Goal: Check status: Check status

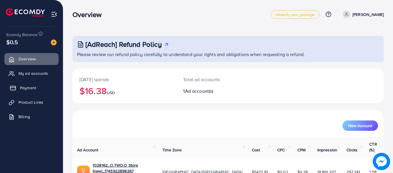
click at [23, 90] on span "Payment" at bounding box center [28, 88] width 16 height 6
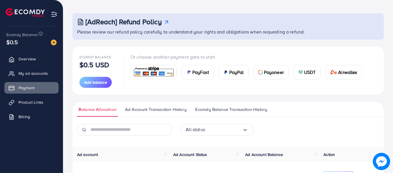
scroll to position [76, 0]
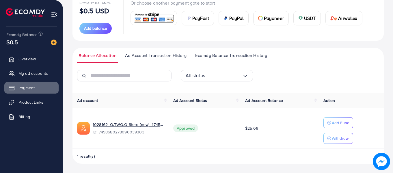
click at [160, 57] on span "Ad Account Transaction History" at bounding box center [155, 55] width 61 height 6
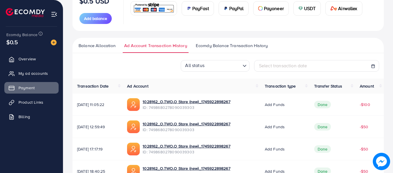
scroll to position [87, 0]
click at [213, 48] on span "Ecomdy Balance Transaction History" at bounding box center [232, 45] width 72 height 6
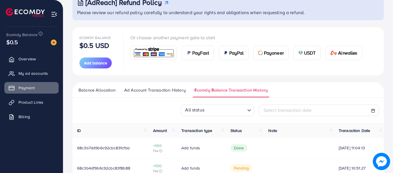
scroll to position [115, 0]
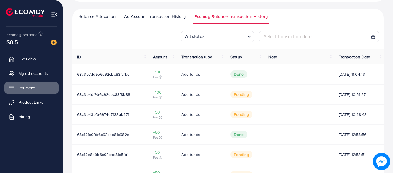
click at [236, 38] on input "Search for option" at bounding box center [225, 36] width 39 height 9
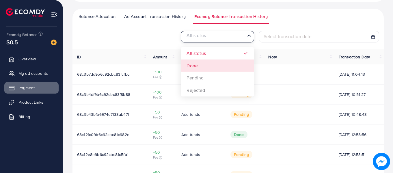
click at [219, 62] on div "All status Loading... All status Done Pending Rejected Select transaction date …" at bounding box center [227, 158] width 311 height 254
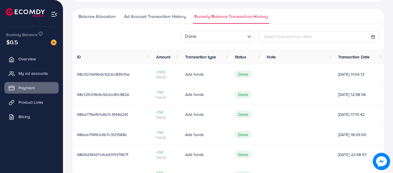
click at [373, 36] on icon at bounding box center [373, 37] width 4 height 4
click at [274, 37] on span "Select transaction date" at bounding box center [287, 36] width 48 height 6
select select "*"
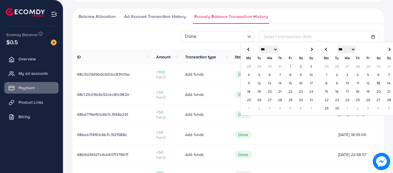
click at [248, 49] on span at bounding box center [248, 49] width 3 height 3
select select "*"
click at [248, 49] on span at bounding box center [248, 49] width 3 height 3
select select "*"
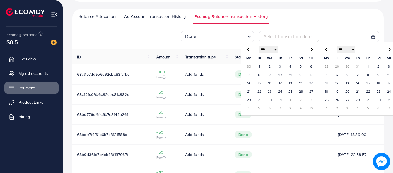
select select "*"
click at [310, 100] on td "29" at bounding box center [311, 100] width 10 height 8
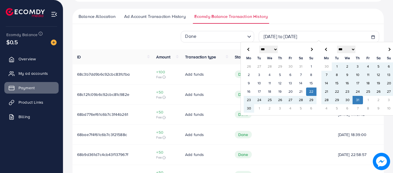
click at [359, 102] on td "31" at bounding box center [357, 100] width 10 height 8
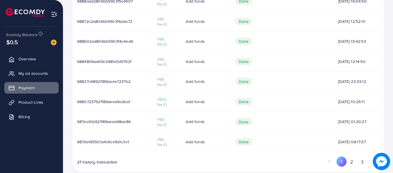
scroll to position [237, 0]
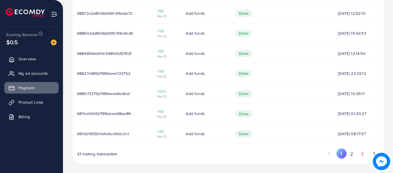
click at [362, 153] on button "3" at bounding box center [362, 153] width 10 height 11
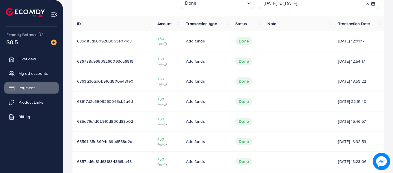
scroll to position [177, 0]
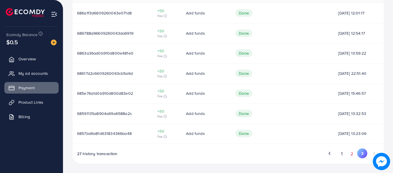
click at [350, 153] on button "2" at bounding box center [352, 153] width 10 height 11
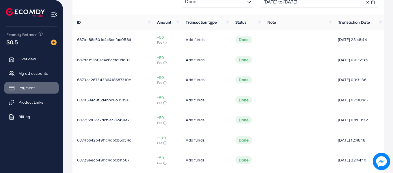
scroll to position [237, 0]
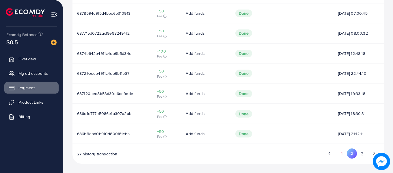
click at [343, 151] on button "1" at bounding box center [341, 153] width 10 height 11
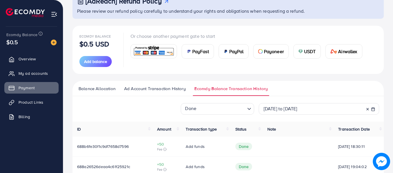
scroll to position [87, 0]
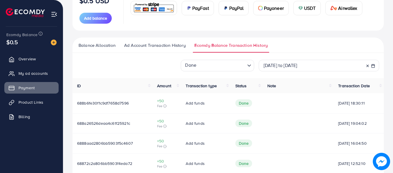
click at [373, 66] on line at bounding box center [372, 66] width 3 height 0
click at [330, 65] on div "[DATE] to [DATE]" at bounding box center [318, 65] width 111 height 7
select select "*"
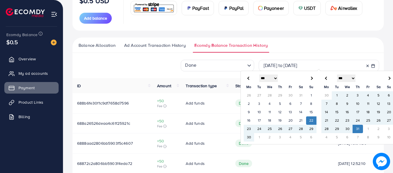
click at [389, 79] on span at bounding box center [388, 78] width 3 height 3
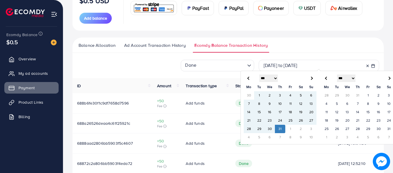
click at [368, 95] on td "1" at bounding box center [368, 95] width 10 height 8
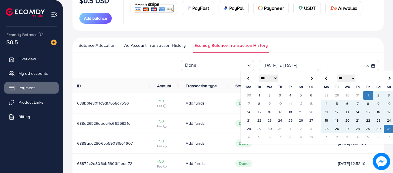
click at [387, 130] on td "31" at bounding box center [388, 129] width 10 height 8
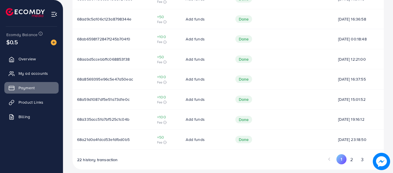
scroll to position [237, 0]
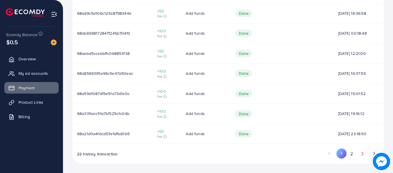
click at [361, 154] on button "3" at bounding box center [362, 153] width 10 height 11
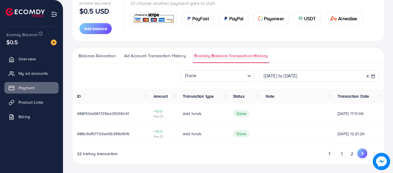
scroll to position [76, 0]
click at [353, 153] on button "2" at bounding box center [352, 153] width 10 height 11
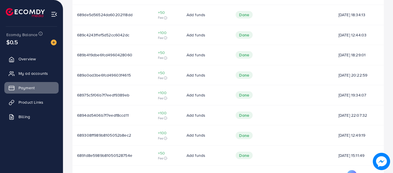
scroll to position [237, 0]
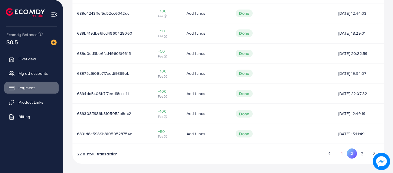
click at [343, 155] on button "1" at bounding box center [341, 153] width 10 height 11
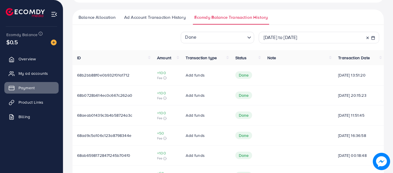
scroll to position [92, 0]
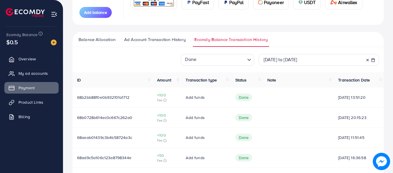
click at [373, 58] on icon at bounding box center [373, 60] width 4 height 4
click at [373, 60] on line at bounding box center [372, 60] width 3 height 0
click at [337, 61] on div "[DATE] to [DATE]" at bounding box center [318, 59] width 111 height 7
select select "*"
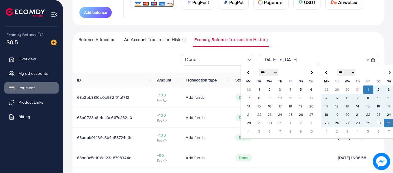
click at [389, 73] on span at bounding box center [388, 72] width 3 height 3
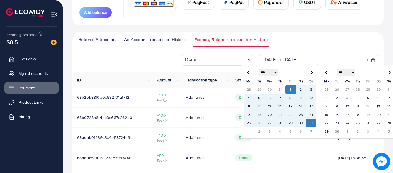
click at [389, 73] on span at bounding box center [388, 72] width 3 height 3
select select "*"
select select "**"
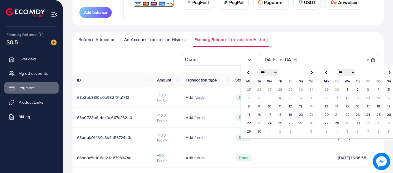
click at [248, 98] on td "1" at bounding box center [249, 98] width 10 height 8
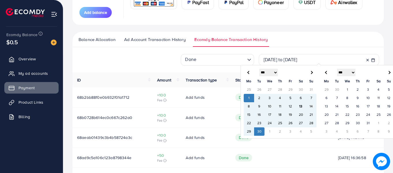
click at [260, 132] on td "30" at bounding box center [259, 131] width 10 height 8
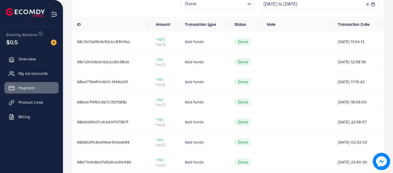
scroll to position [134, 0]
